Goal: Task Accomplishment & Management: Use online tool/utility

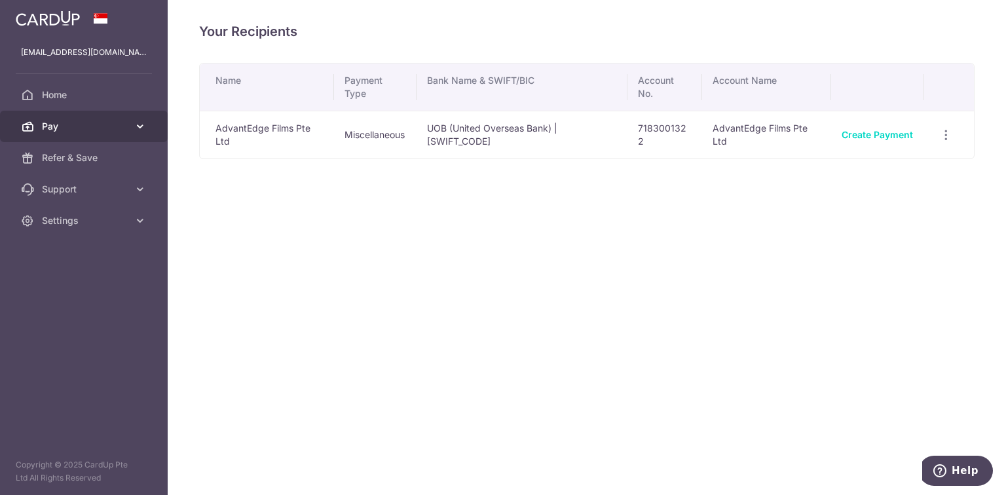
click at [95, 137] on link "Pay" at bounding box center [84, 126] width 168 height 31
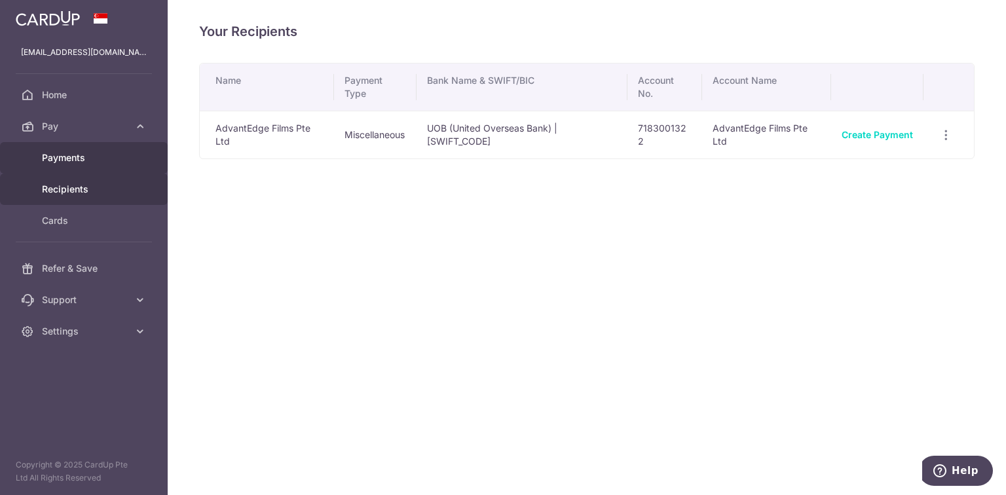
click at [92, 166] on link "Payments" at bounding box center [84, 157] width 168 height 31
